Goal: Transaction & Acquisition: Purchase product/service

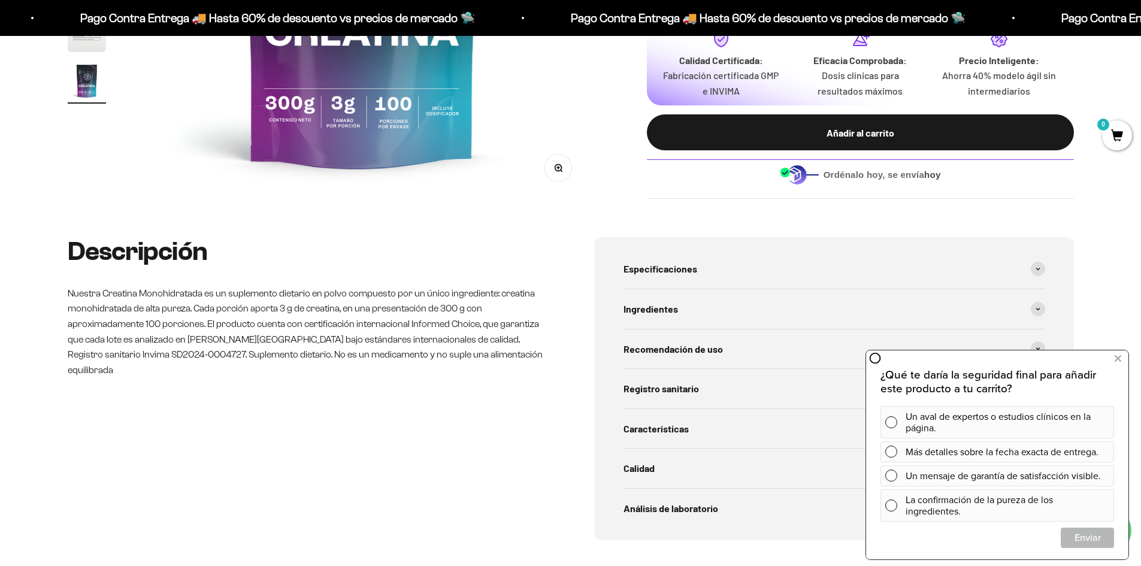
scroll to position [60, 0]
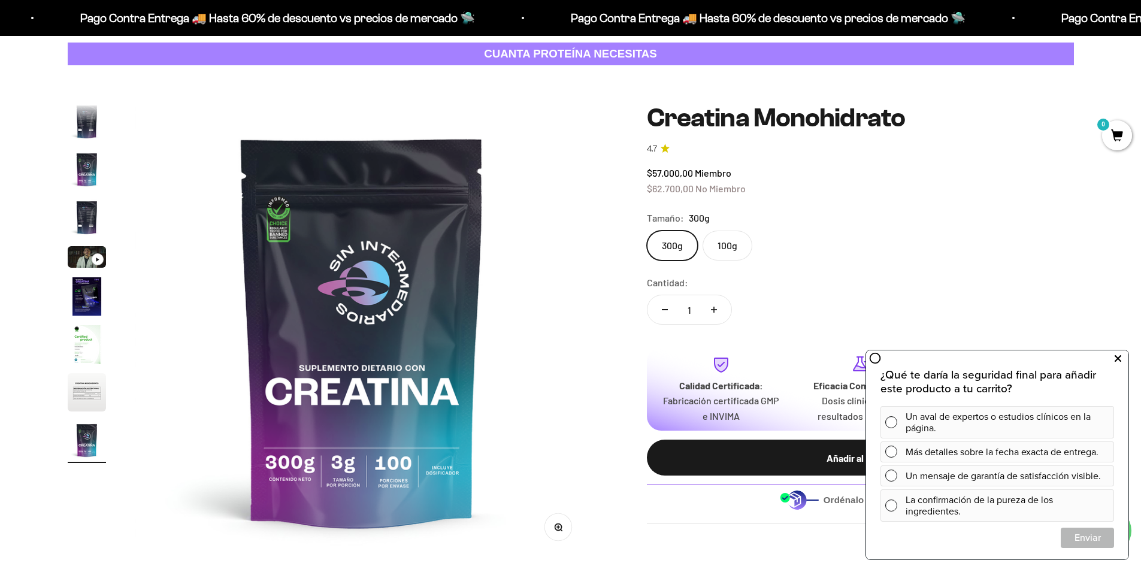
click at [1122, 357] on button at bounding box center [1118, 358] width 22 height 19
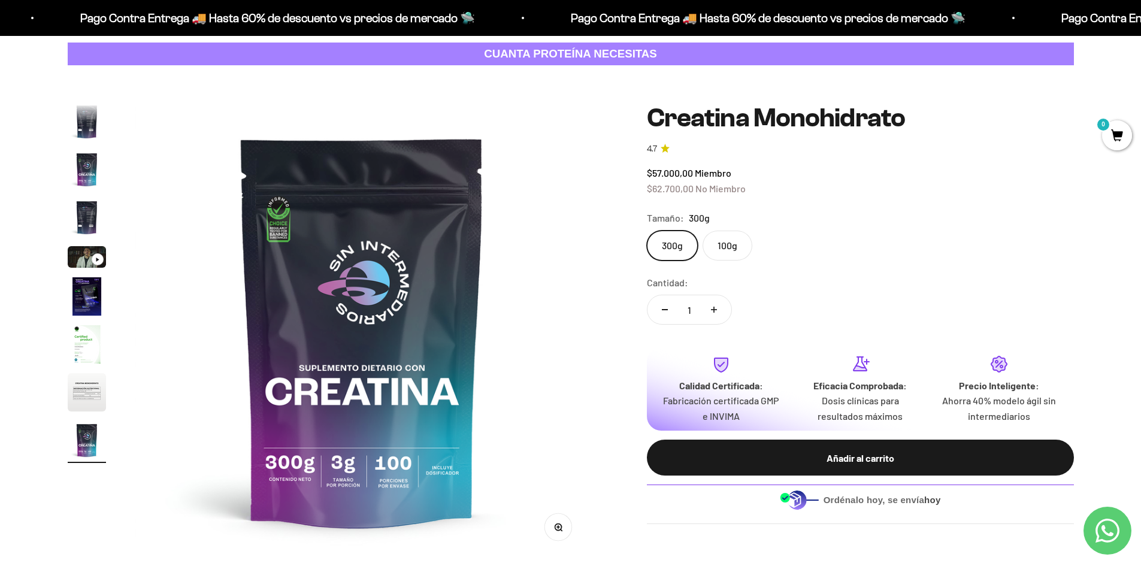
click at [706, 310] on button "Aumentar cantidad" at bounding box center [714, 309] width 35 height 29
type input "3"
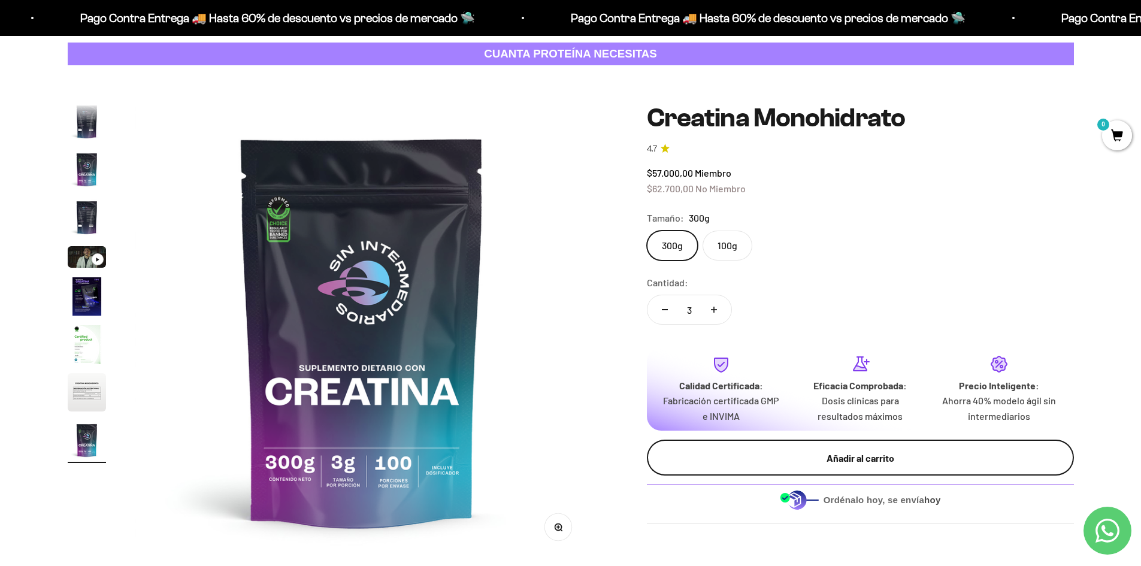
click at [856, 457] on div "Añadir al carrito" at bounding box center [860, 458] width 379 height 16
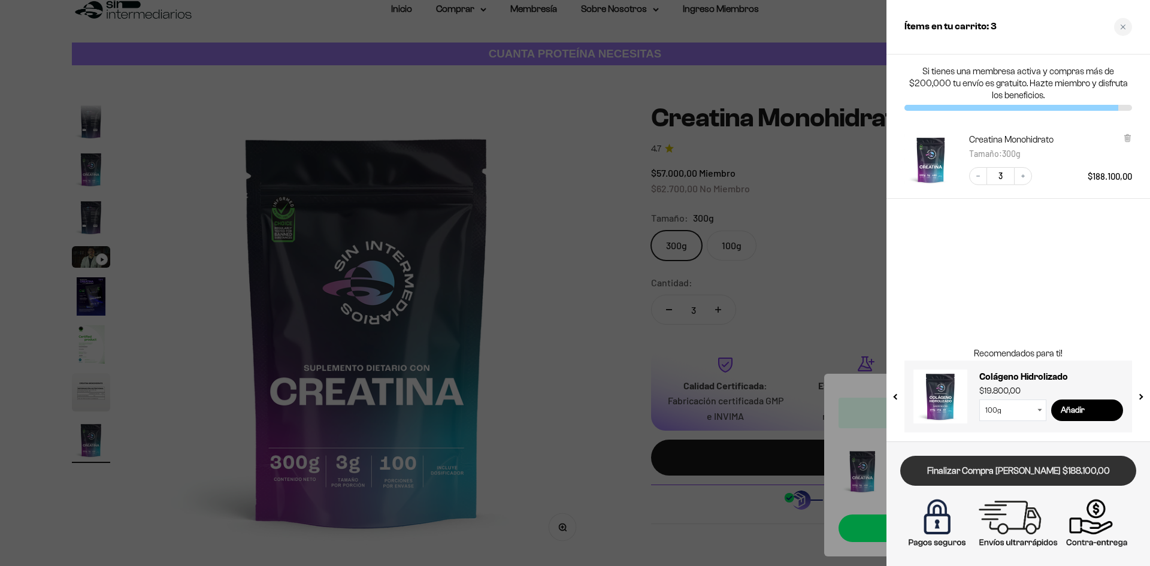
click at [983, 476] on link "Finalizar Compra Segura $188.100,00" at bounding box center [1018, 471] width 236 height 31
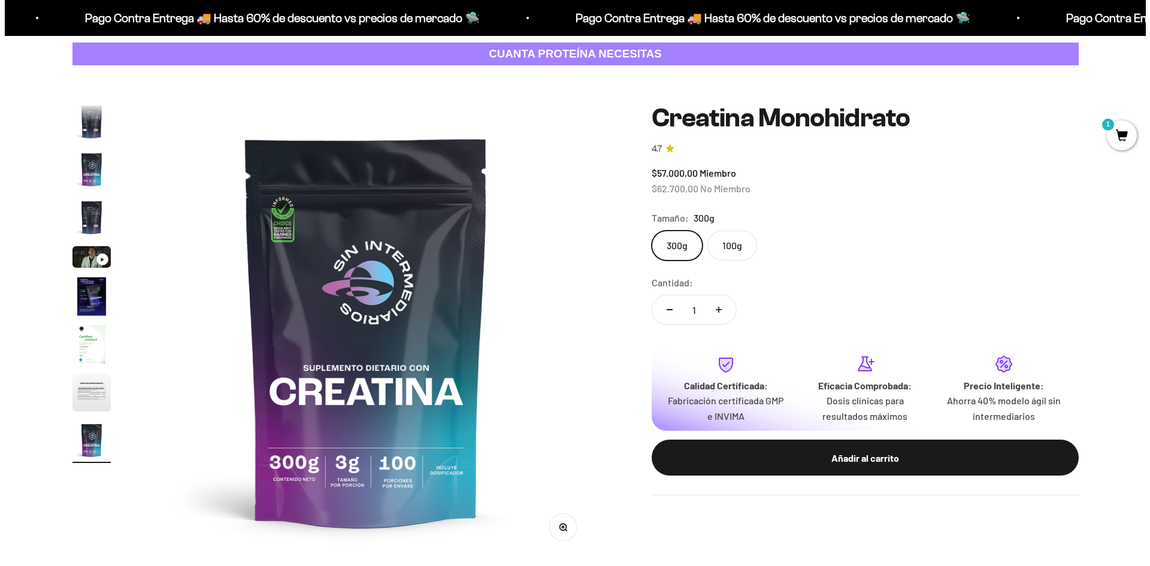
scroll to position [240, 0]
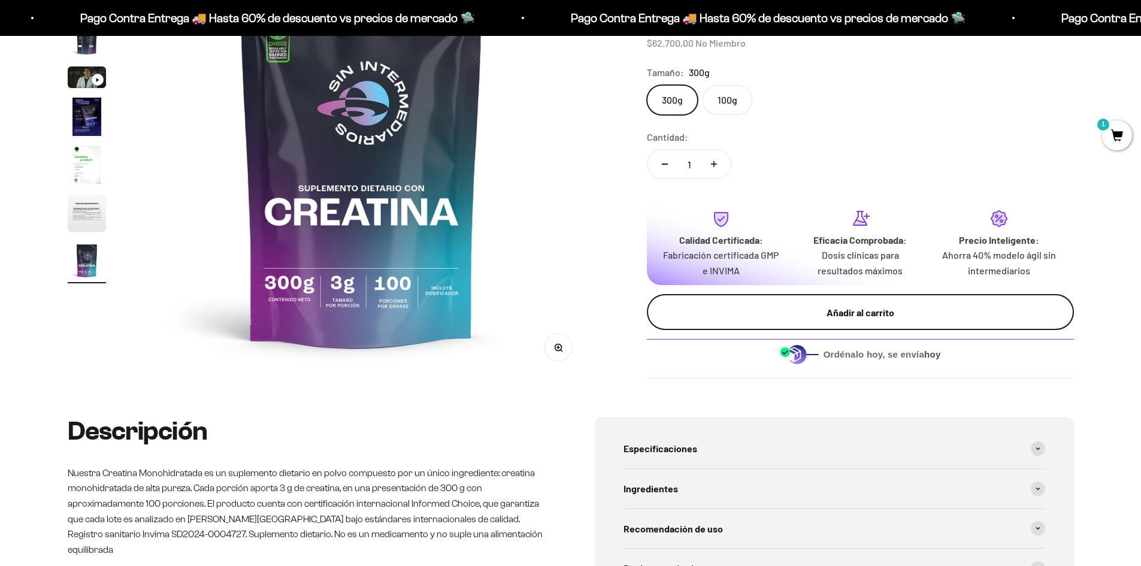
click at [799, 312] on div "Añadir al carrito" at bounding box center [860, 313] width 379 height 16
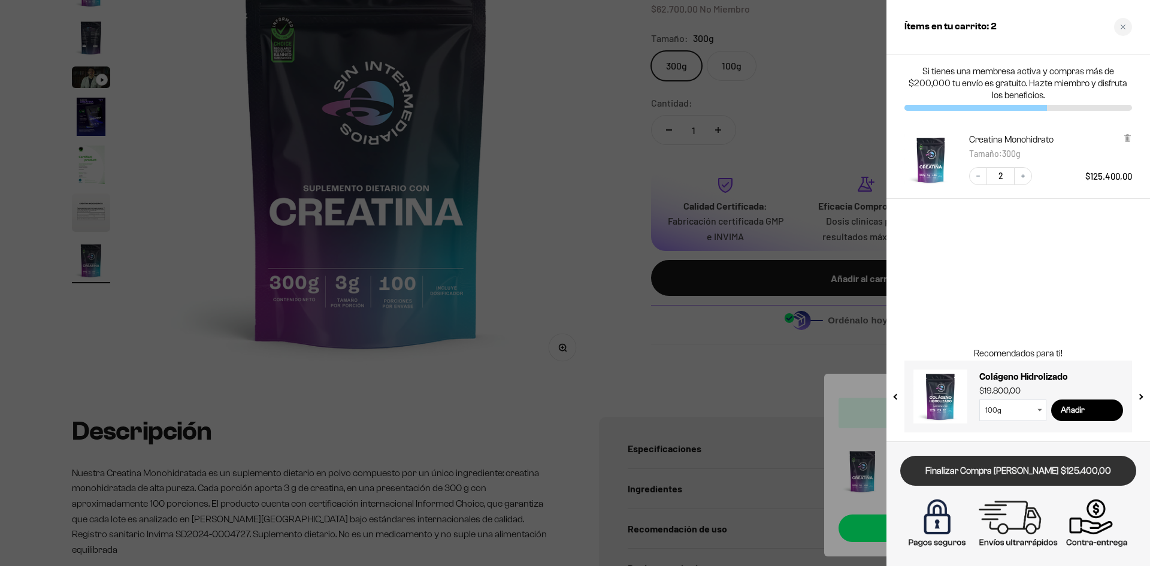
click at [974, 463] on link "Finalizar Compra [PERSON_NAME] $125.400,00" at bounding box center [1018, 471] width 236 height 31
